Goal: Task Accomplishment & Management: Use online tool/utility

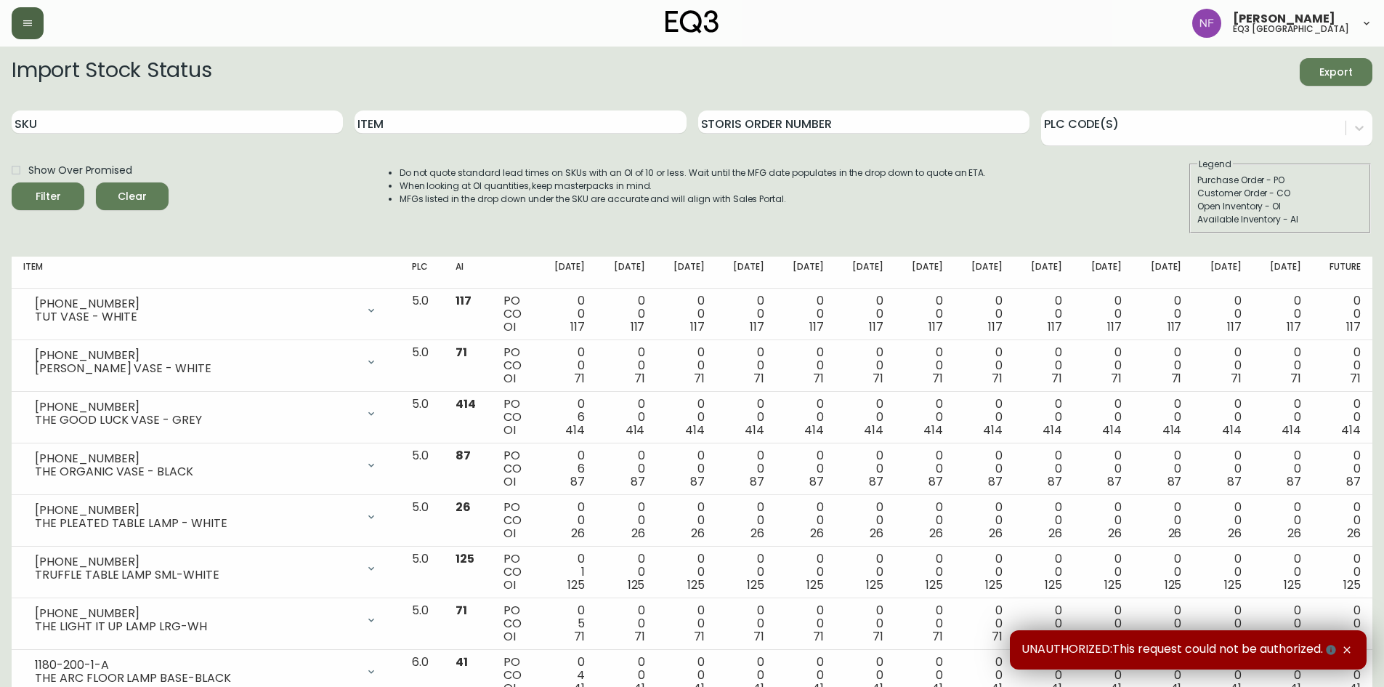
click at [38, 26] on button "button" at bounding box center [28, 23] width 32 height 32
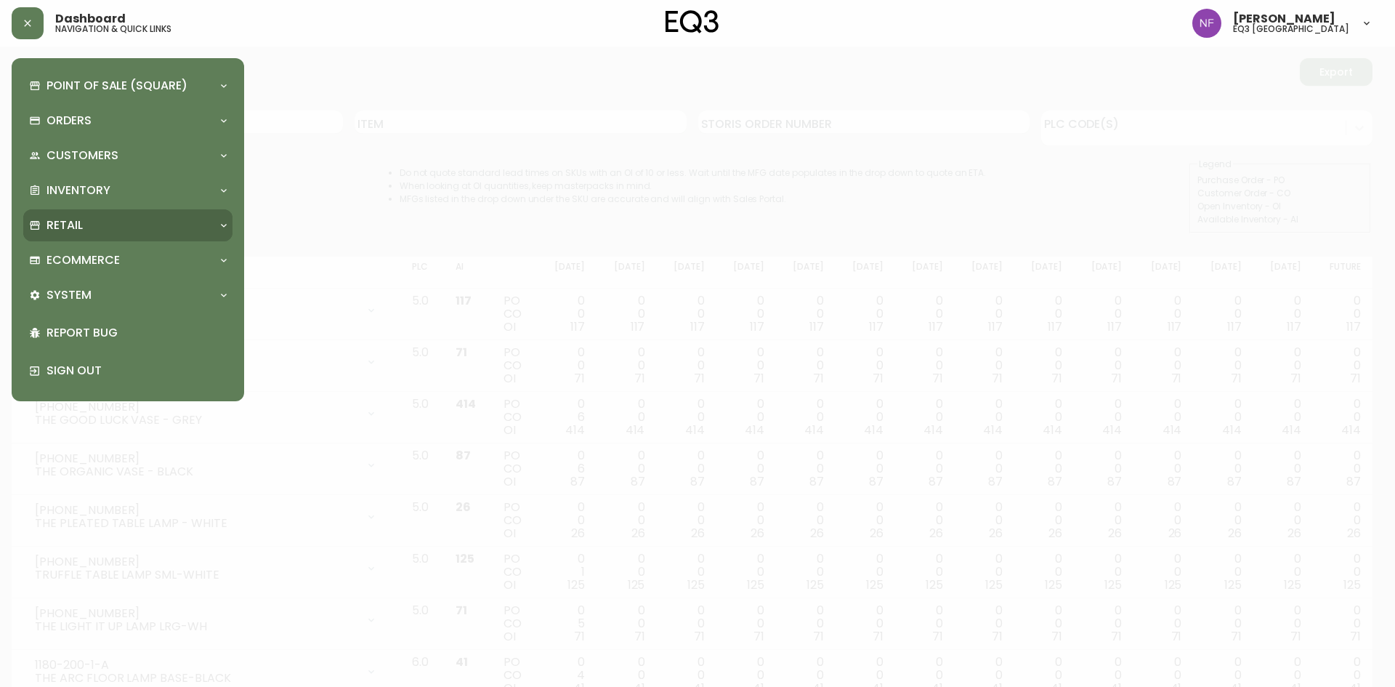
click at [113, 217] on div "Retail" at bounding box center [120, 225] width 183 height 16
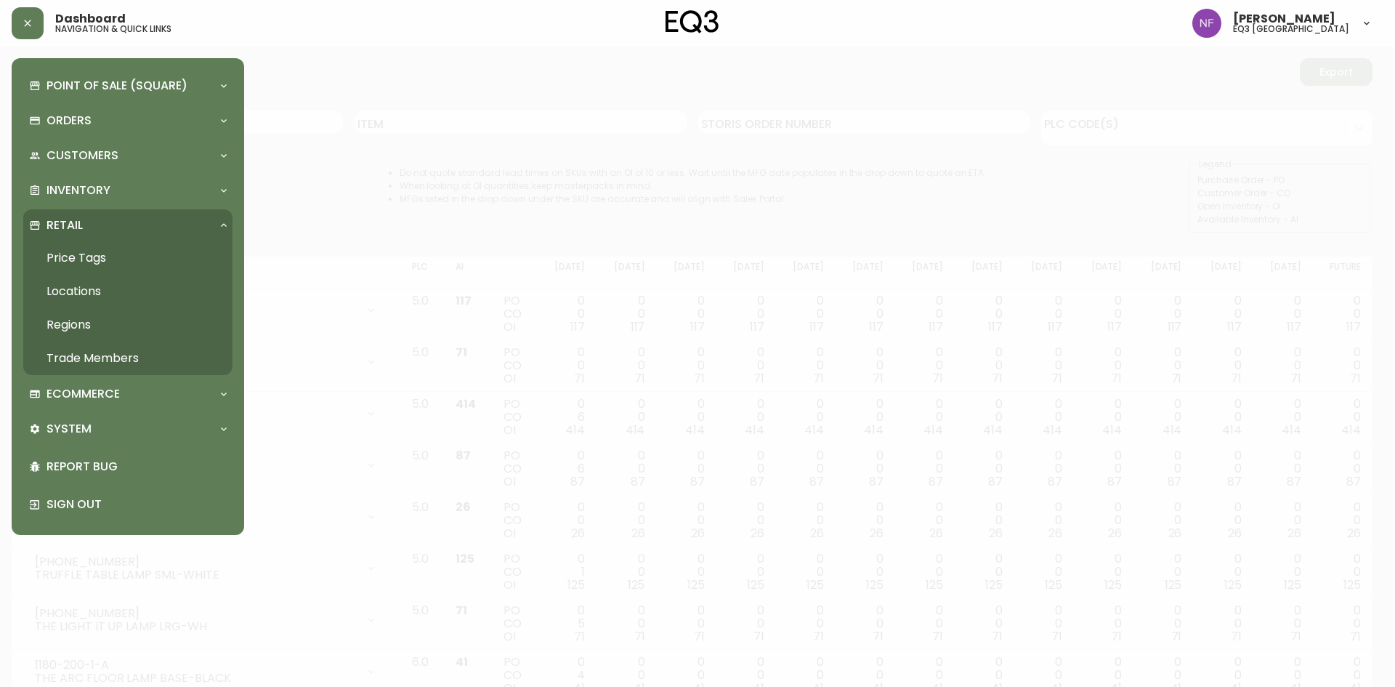
click at [104, 264] on link "Price Tags" at bounding box center [127, 257] width 209 height 33
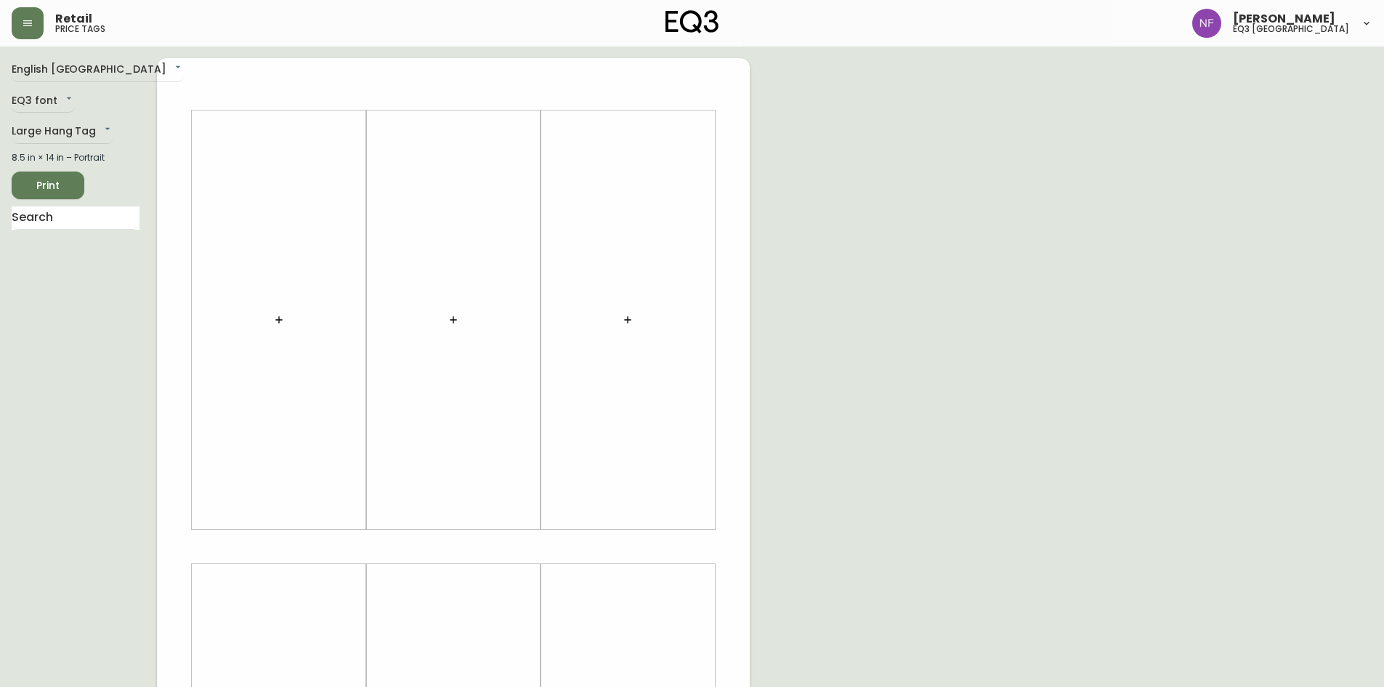
click at [277, 327] on button "button" at bounding box center [278, 319] width 29 height 29
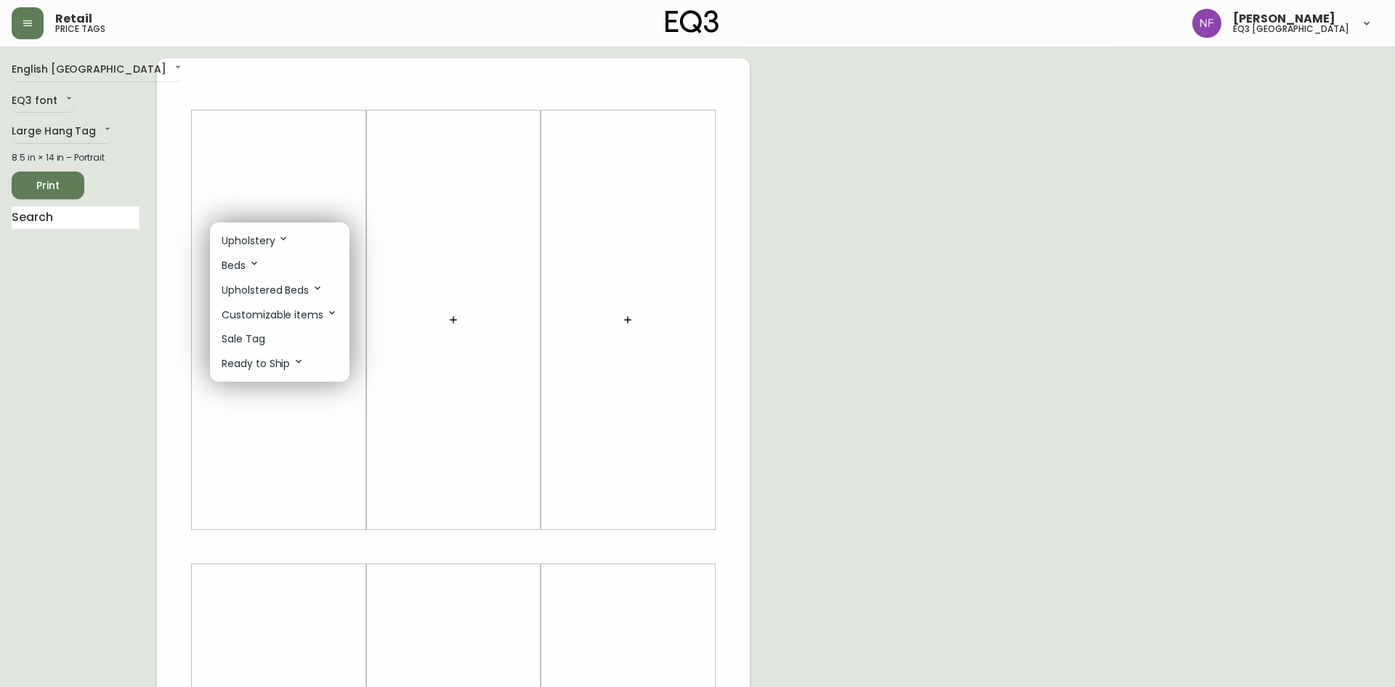
click at [272, 335] on li "Sale Tag" at bounding box center [279, 339] width 139 height 24
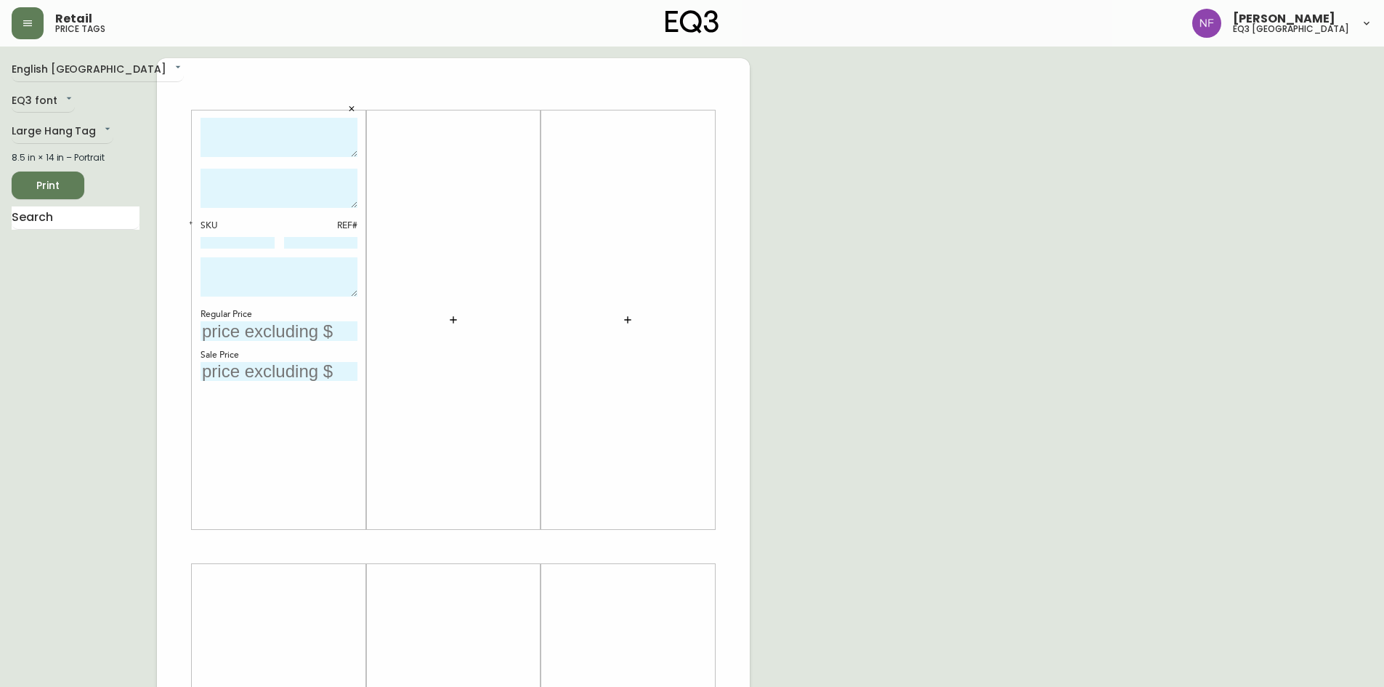
click at [294, 136] on textarea at bounding box center [279, 138] width 157 height 40
type textarea "BIRD 3- PIECE SECTIONAL"
click at [280, 189] on textarea at bounding box center [279, 188] width 157 height 39
type textarea "GRADE 50 - VENETO TEAL"
click at [230, 240] on input at bounding box center [238, 243] width 74 height 12
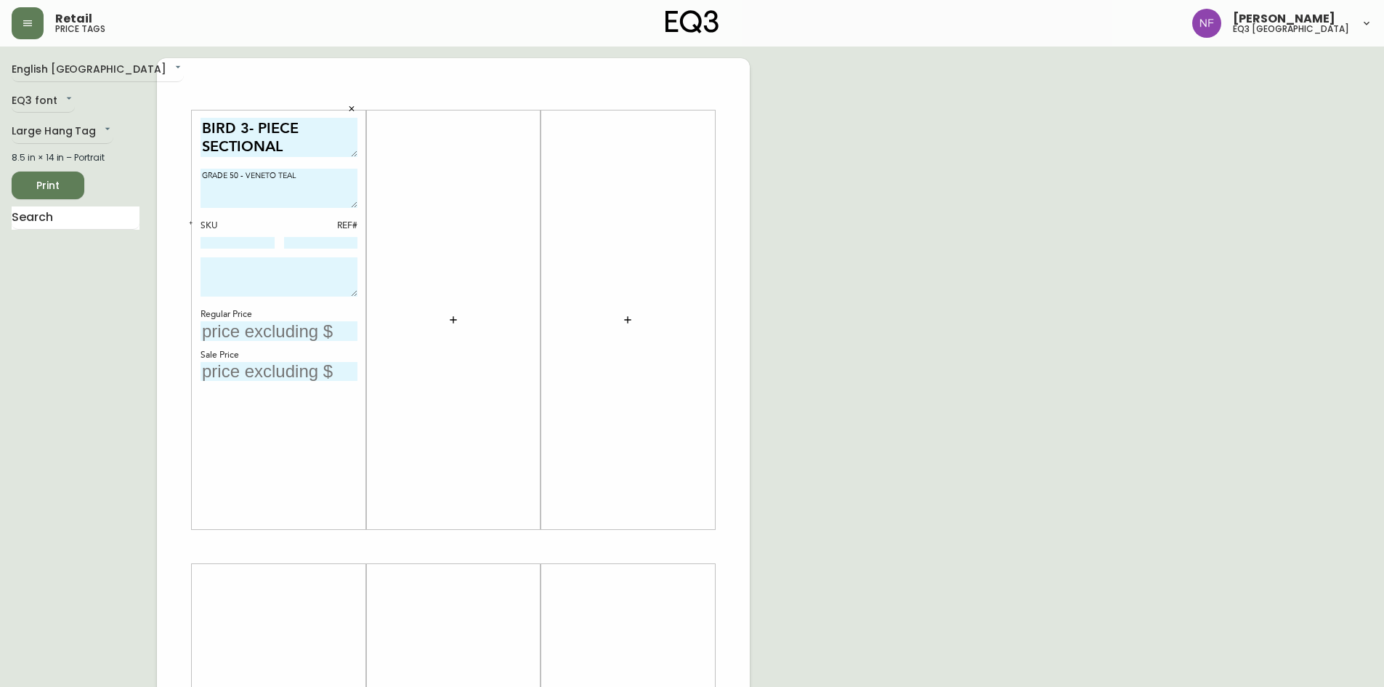
click at [891, 219] on div "English [GEOGRAPHIC_DATA] en_CA EQ3 font EQ3 Large Hang Tag large 8.5 in × 14 i…" at bounding box center [692, 546] width 1361 height 976
click at [225, 245] on input at bounding box center [238, 243] width 74 height 12
type input "30225-14"
click at [307, 246] on input at bounding box center [321, 243] width 74 height 12
type input "81"
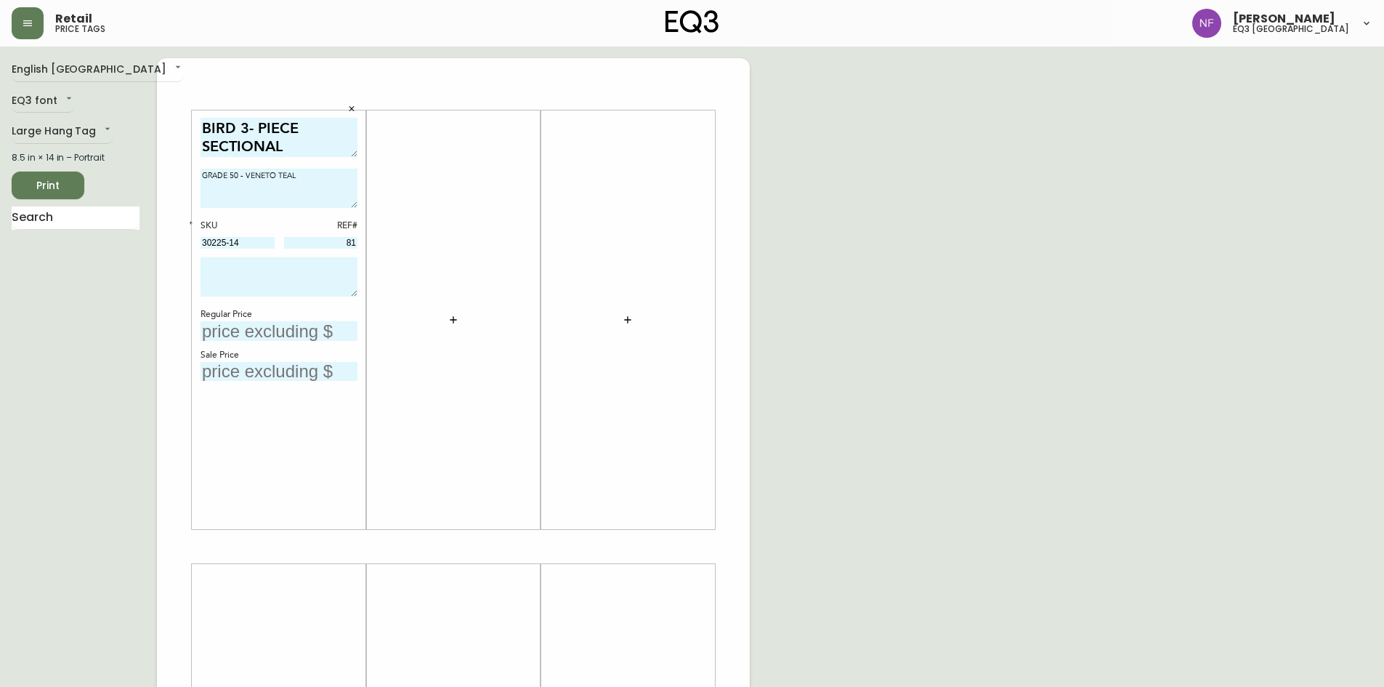
click at [239, 264] on textarea at bounding box center [279, 276] width 157 height 39
drag, startPoint x: 250, startPoint y: 240, endPoint x: 179, endPoint y: 238, distance: 70.5
click at [179, 238] on body "Retail price tags [PERSON_NAME] eq3 [GEOGRAPHIC_DATA] English [GEOGRAPHIC_DATA]…" at bounding box center [692, 517] width 1384 height 1035
click at [243, 270] on textarea at bounding box center [279, 276] width 157 height 39
click at [355, 268] on textarea "30225-30 41" at bounding box center [279, 276] width 157 height 39
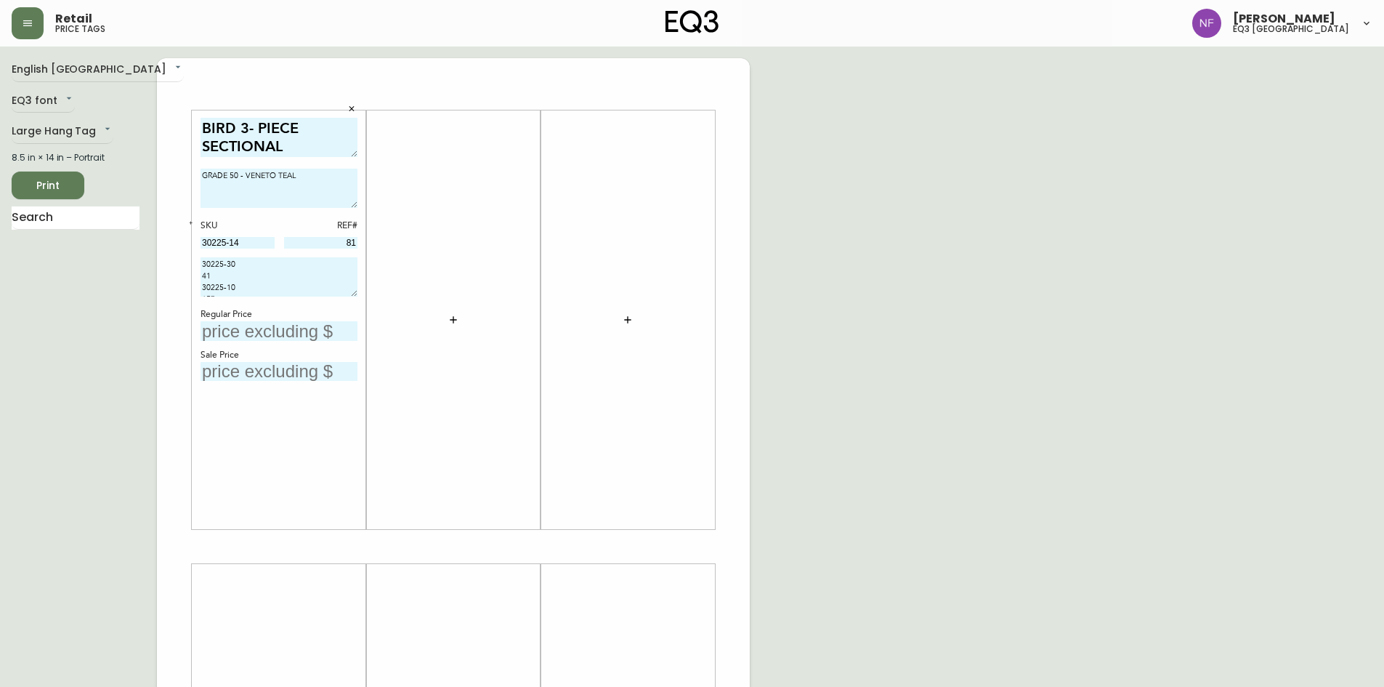
type textarea "30225-30 41 30225-10 157"
click at [288, 331] on input "text" at bounding box center [279, 331] width 157 height 20
click at [316, 183] on textarea "GRADE 50 - VENETO TEAL" at bounding box center [279, 188] width 157 height 39
type textarea "GRADE 50 - VENETO TEAL FINAL SALE"
click at [201, 288] on textarea "30225-30 41 30225-10 157" at bounding box center [279, 276] width 157 height 39
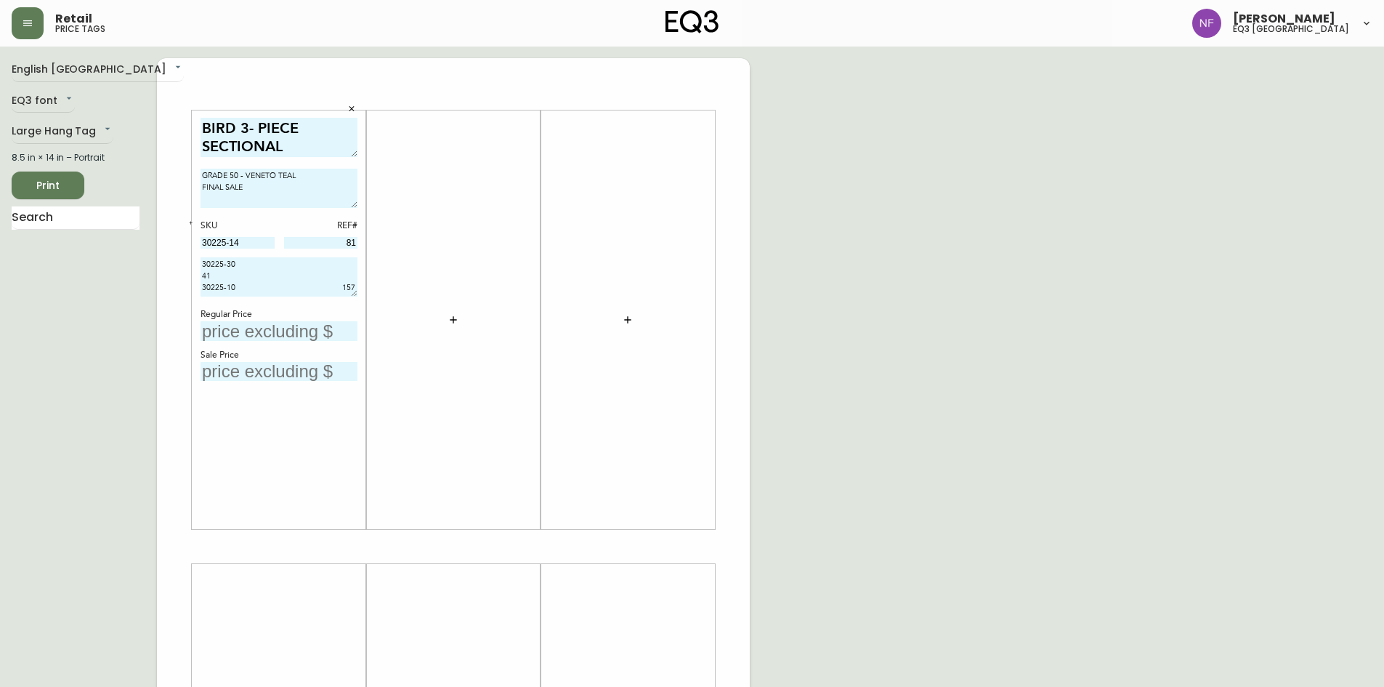
click at [230, 328] on input "text" at bounding box center [279, 331] width 157 height 20
click at [339, 278] on textarea "30225-30 41 30225-10 157" at bounding box center [279, 276] width 157 height 39
type textarea "30225-30 41 30225-10 157"
click at [320, 331] on input "text" at bounding box center [279, 331] width 157 height 20
click at [285, 367] on input "text" at bounding box center [279, 372] width 157 height 20
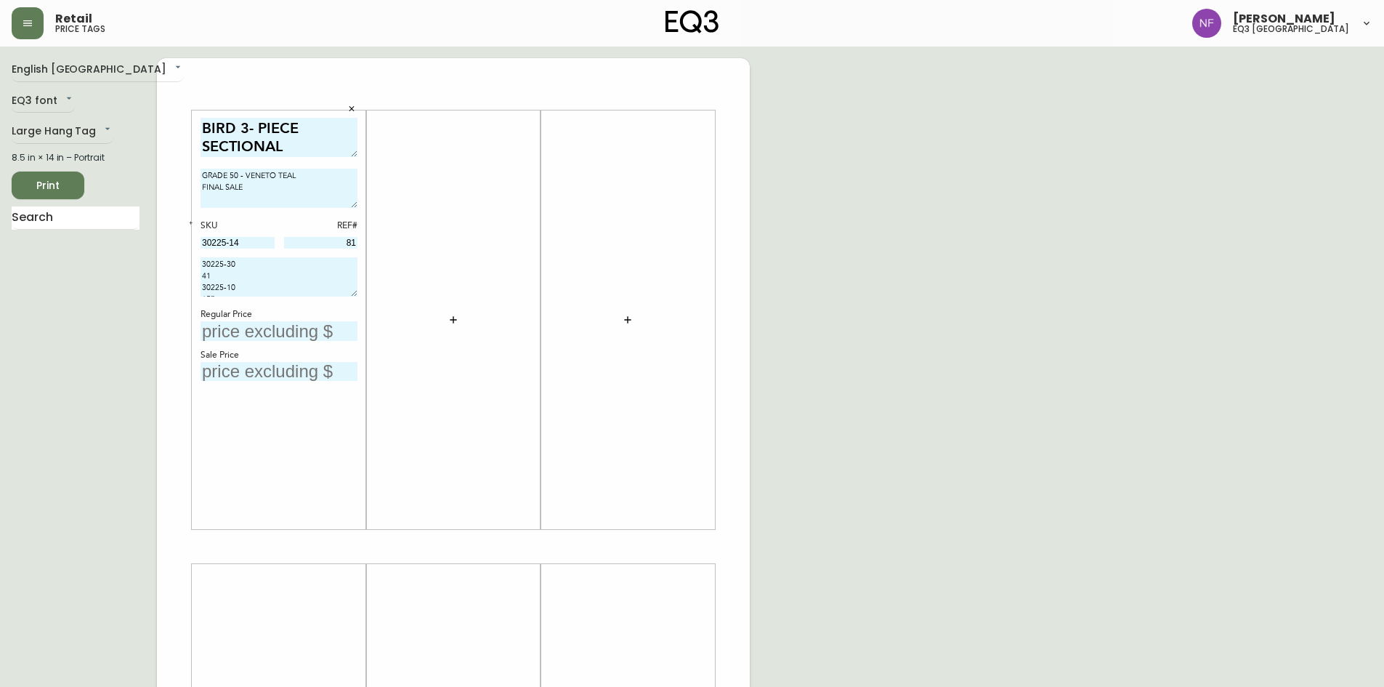
click at [283, 374] on input "text" at bounding box center [279, 372] width 157 height 20
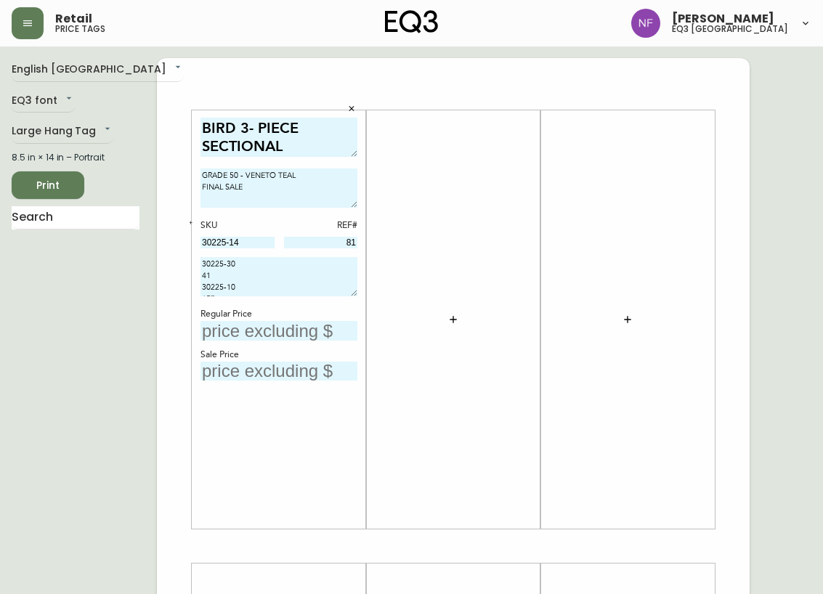
click at [259, 374] on input "text" at bounding box center [279, 372] width 157 height 20
type input "$4288.90"
click at [276, 330] on input "text" at bounding box center [279, 331] width 157 height 20
type input "$7798"
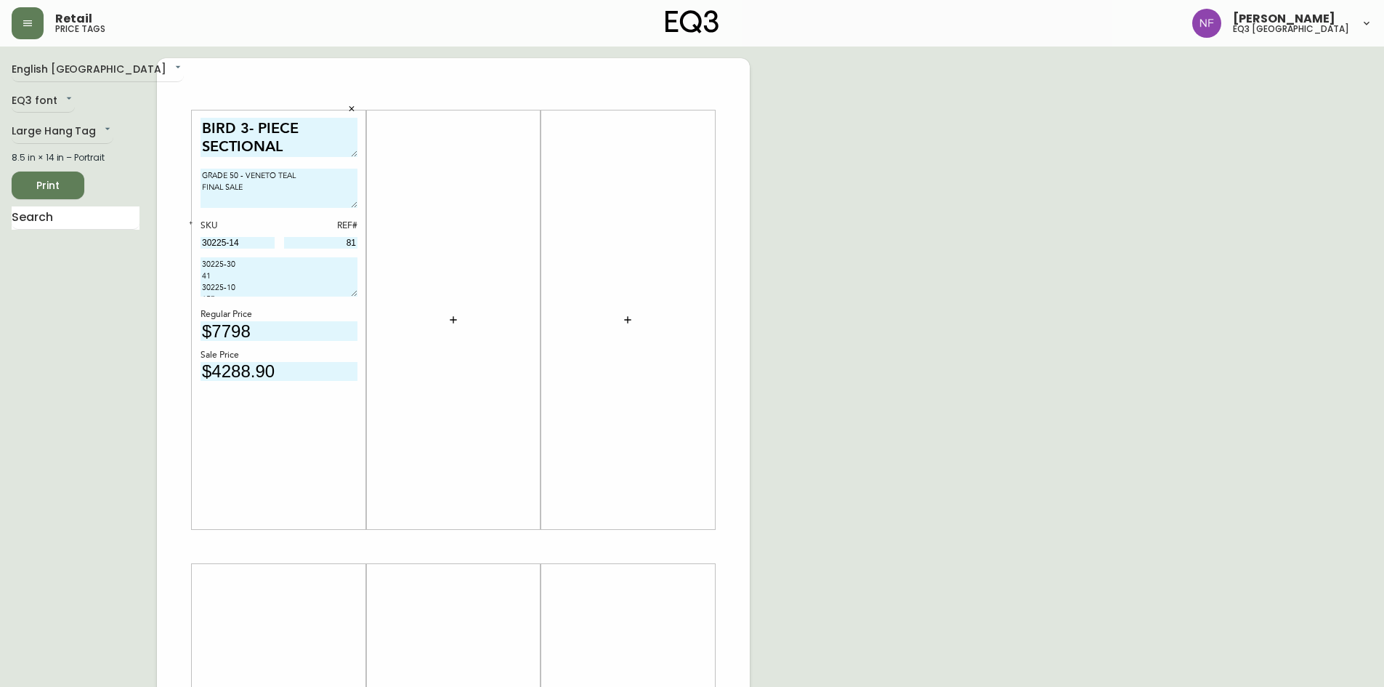
click at [1001, 189] on div "English Canada en_CA EQ3 font EQ3 Large Hang Tag large 8.5 in × 14 in – Portrai…" at bounding box center [692, 546] width 1361 height 976
click at [626, 319] on icon "button" at bounding box center [628, 320] width 12 height 12
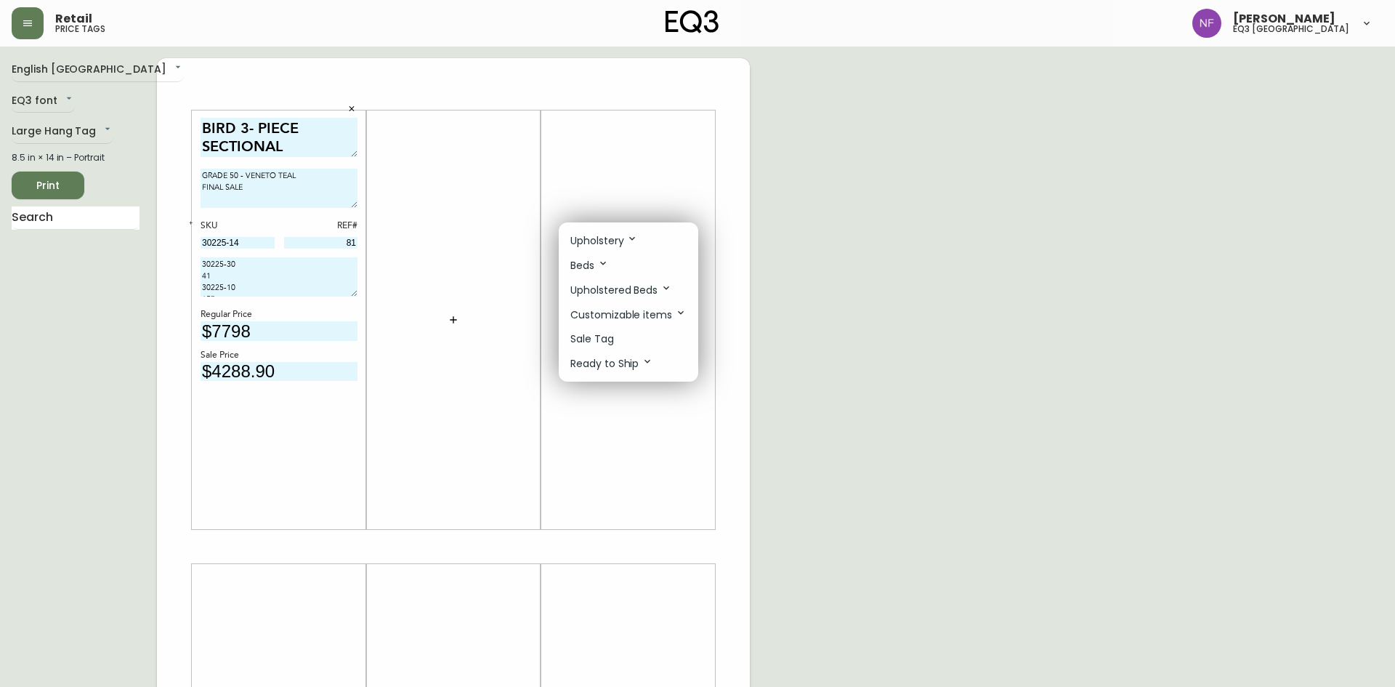
click at [623, 343] on li "Sale Tag" at bounding box center [628, 339] width 139 height 24
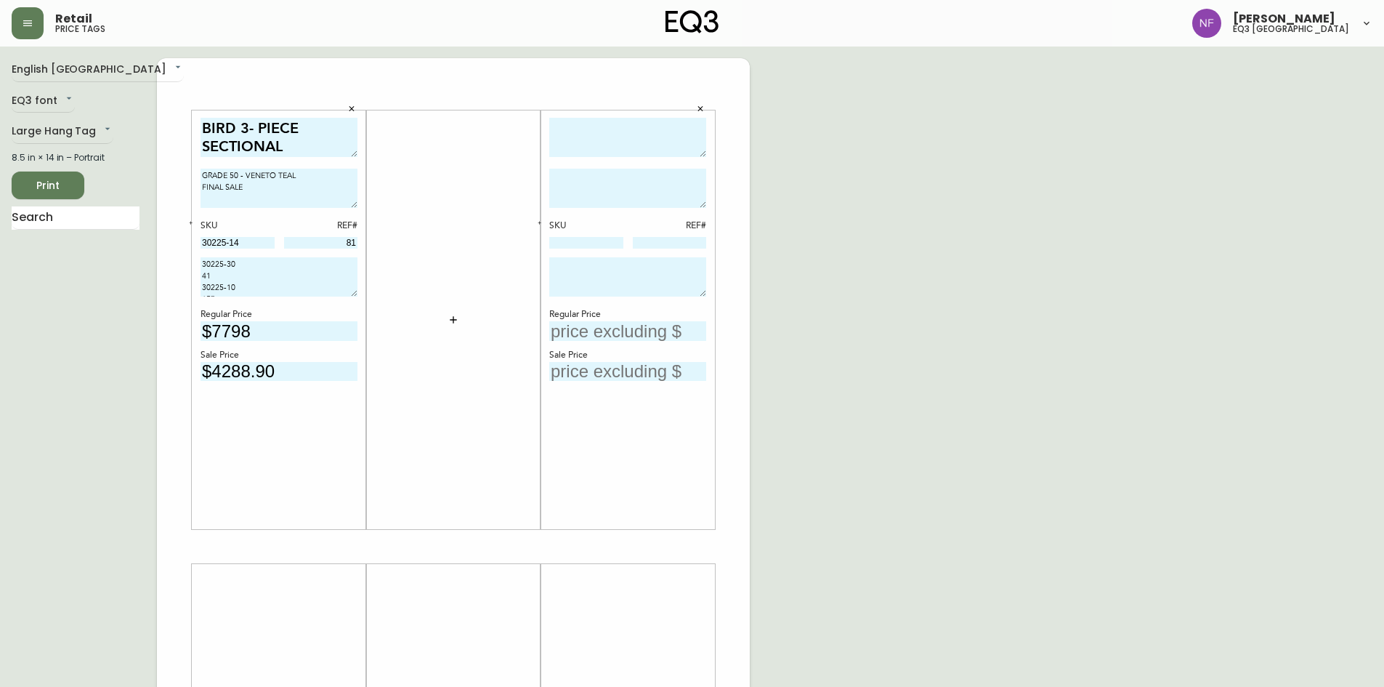
click at [596, 135] on textarea at bounding box center [627, 138] width 157 height 40
type textarea "BIRD 3 - PIECE SECTIONAL"
click at [617, 194] on textarea at bounding box center [627, 188] width 157 height 39
type textarea "GRADE 50 -VENETO- TEAL FINAL SALE"
click at [590, 244] on input at bounding box center [586, 243] width 74 height 12
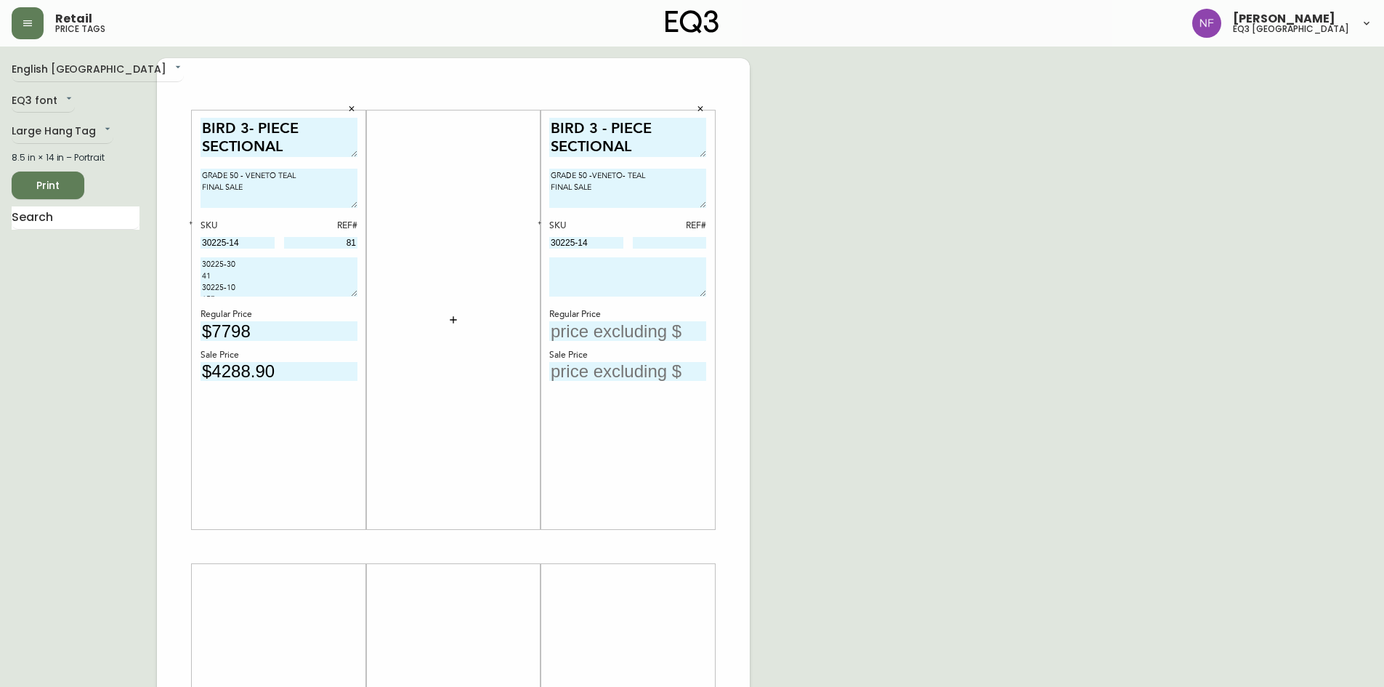
type input "30225-14"
click at [671, 239] on input at bounding box center [670, 243] width 74 height 12
type input "81"
click at [612, 270] on textarea at bounding box center [627, 276] width 157 height 39
type textarea "30225-30 41 30225-10 157"
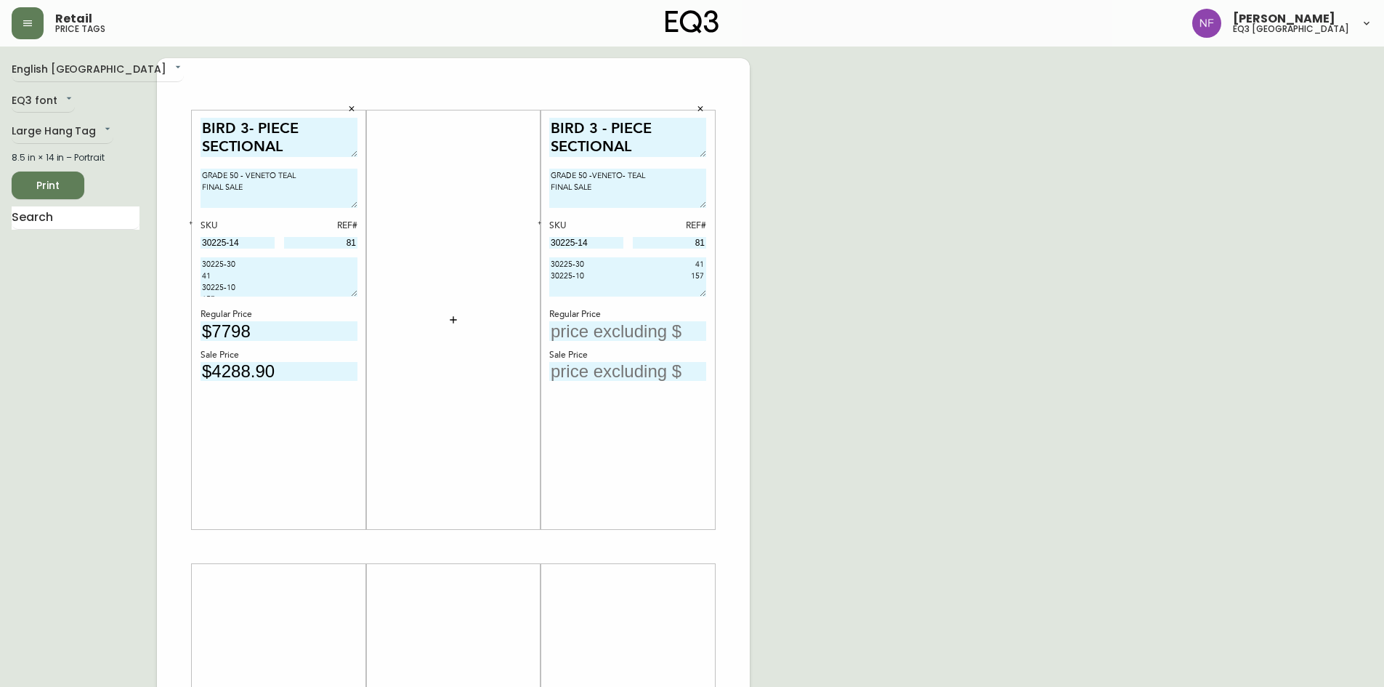
click at [613, 333] on input "text" at bounding box center [627, 331] width 157 height 20
type input "$7798"
click at [632, 376] on input "text" at bounding box center [627, 372] width 157 height 20
type input "$4288.90"
click at [353, 110] on icon "button" at bounding box center [351, 108] width 5 height 5
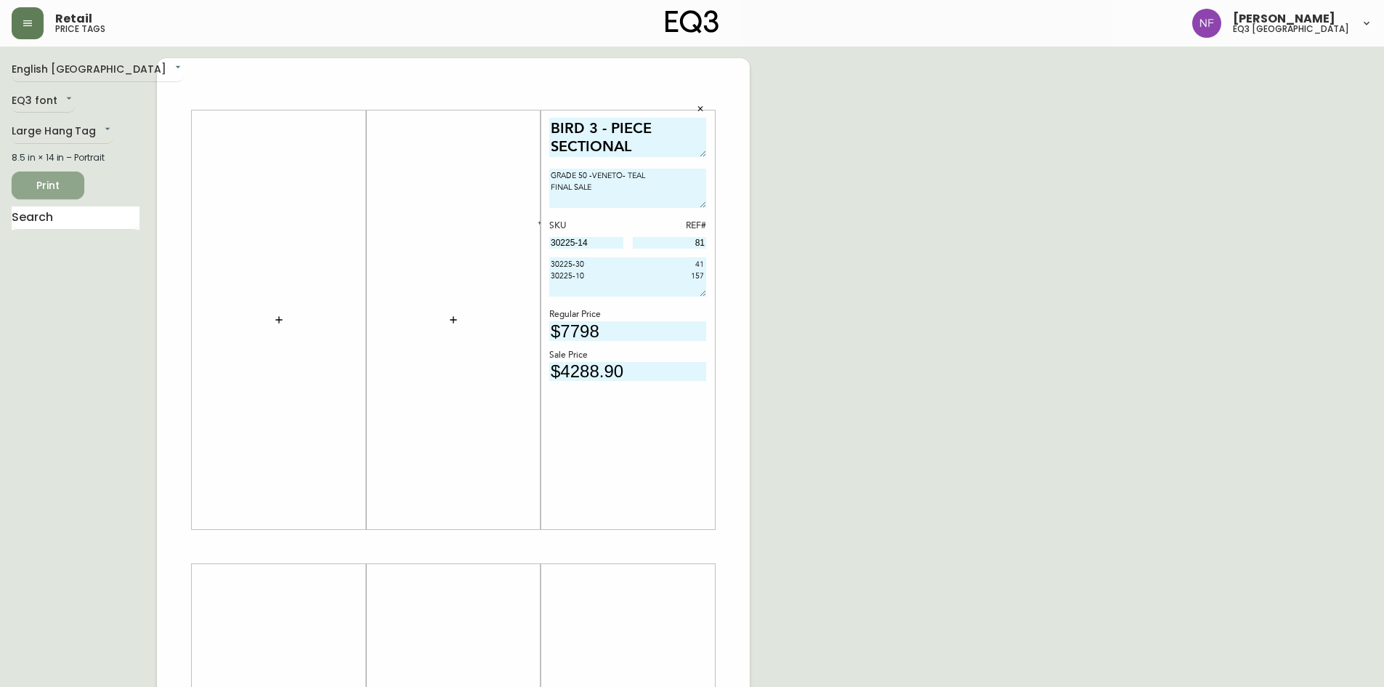
click at [65, 185] on span "Print" at bounding box center [47, 186] width 49 height 18
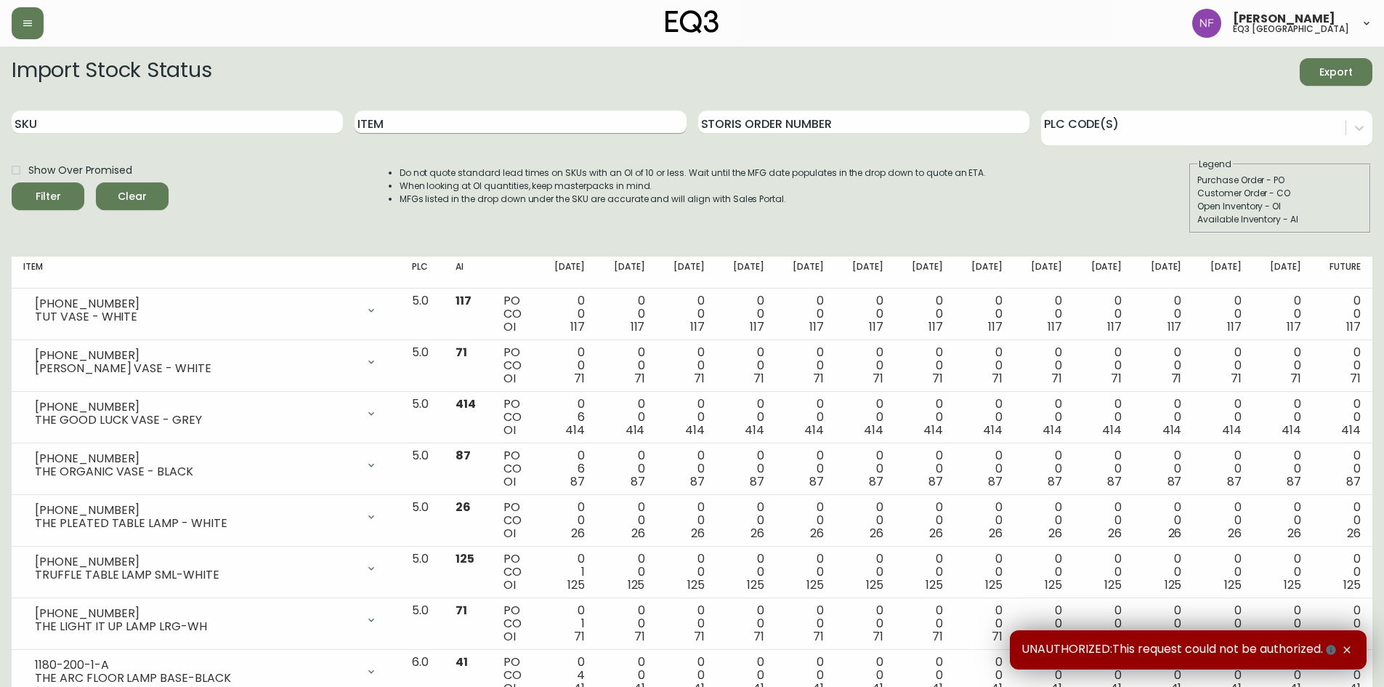
click at [447, 123] on input "Item" at bounding box center [520, 121] width 331 height 23
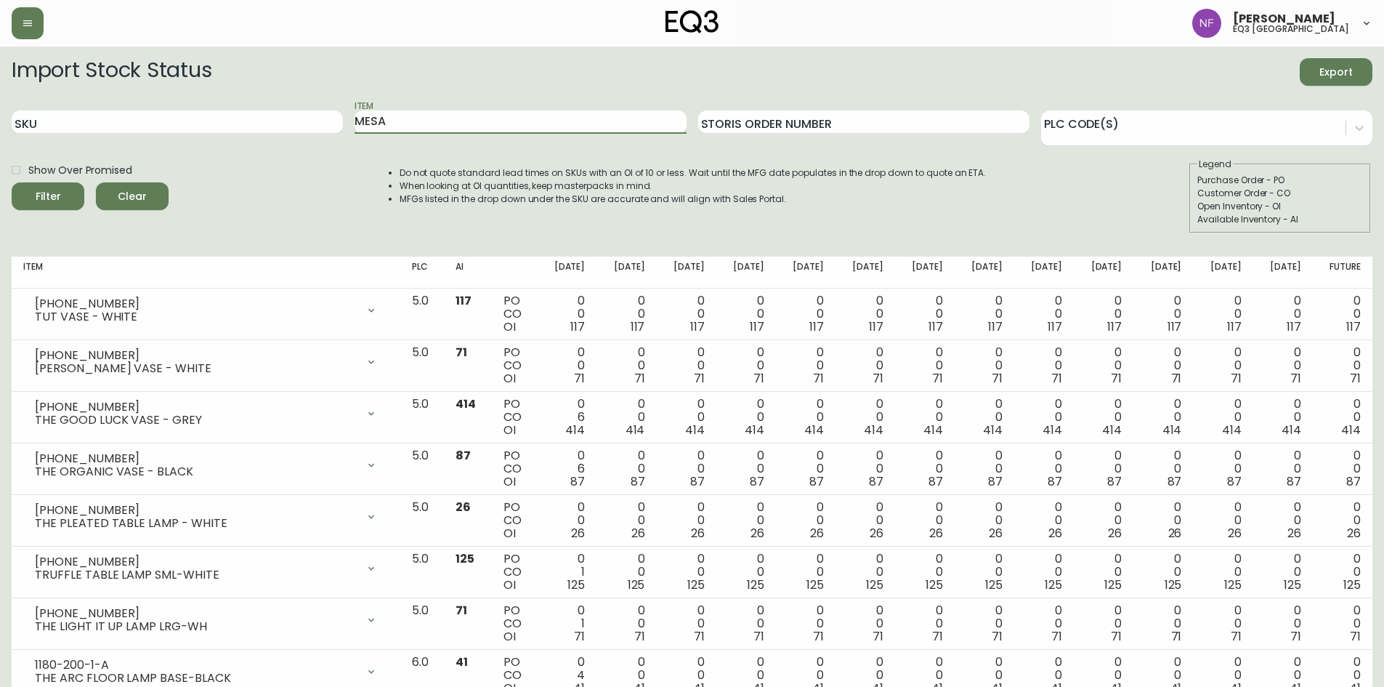
type input "MESA"
click at [12, 182] on button "Filter" at bounding box center [48, 196] width 73 height 28
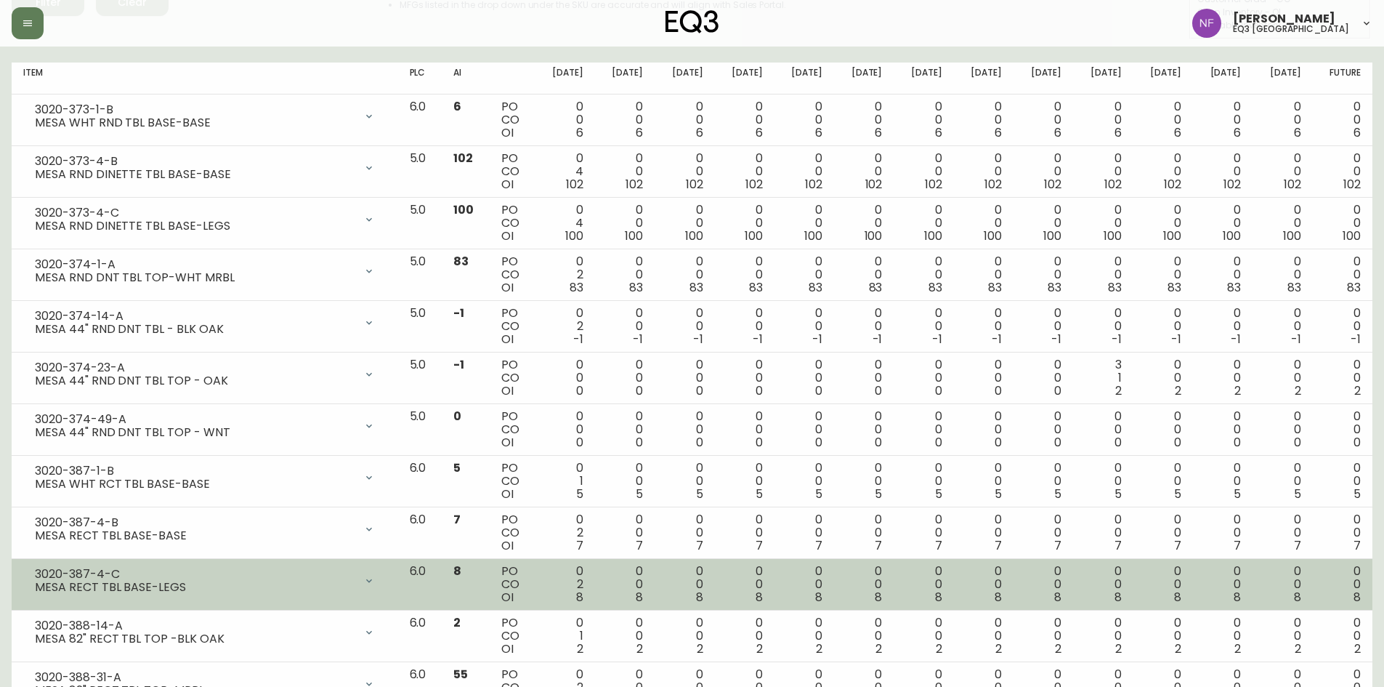
scroll to position [86, 0]
